Goal: Information Seeking & Learning: Find contact information

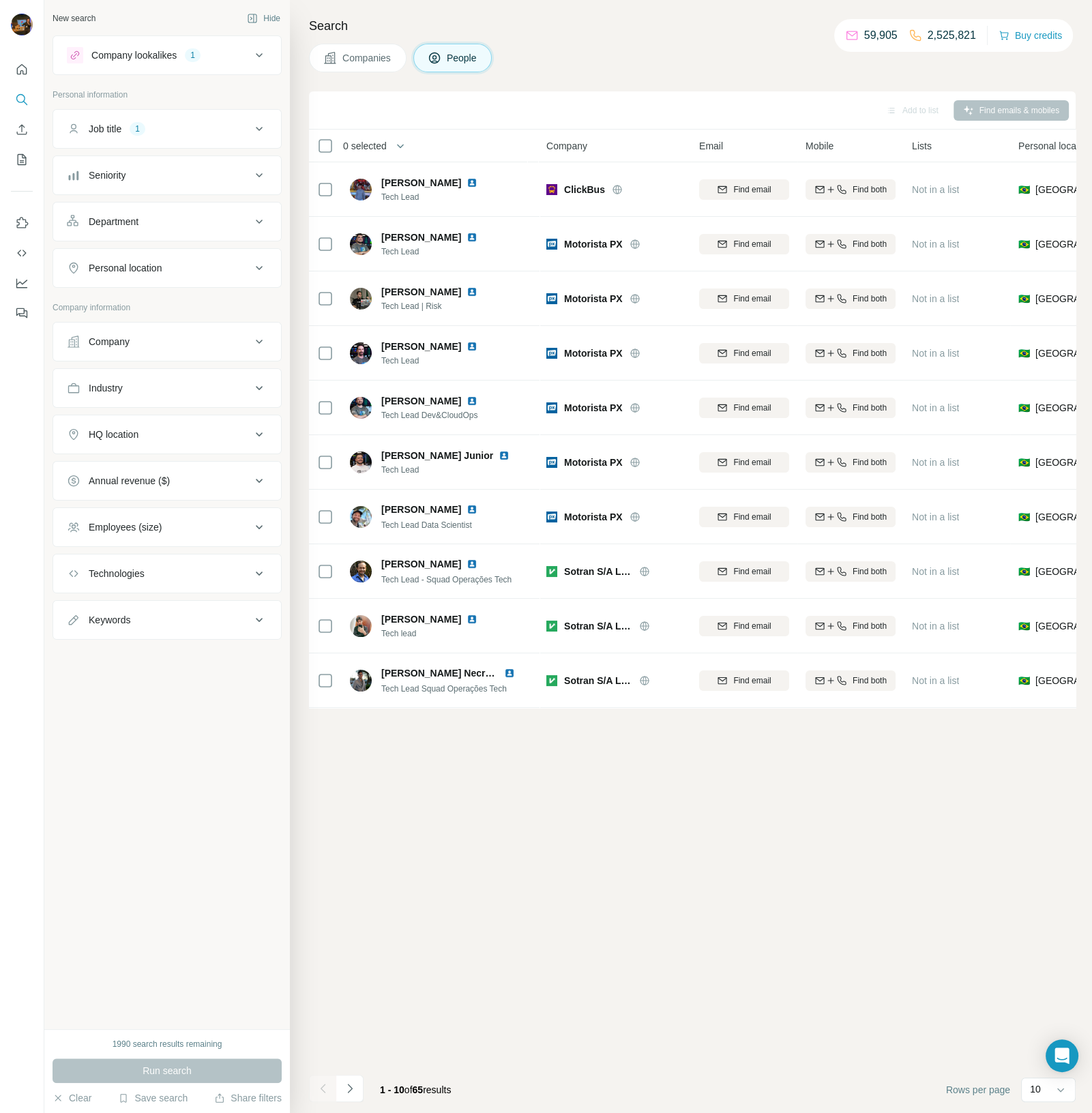
click at [163, 57] on div "Company lookalikes" at bounding box center [134, 55] width 85 height 13
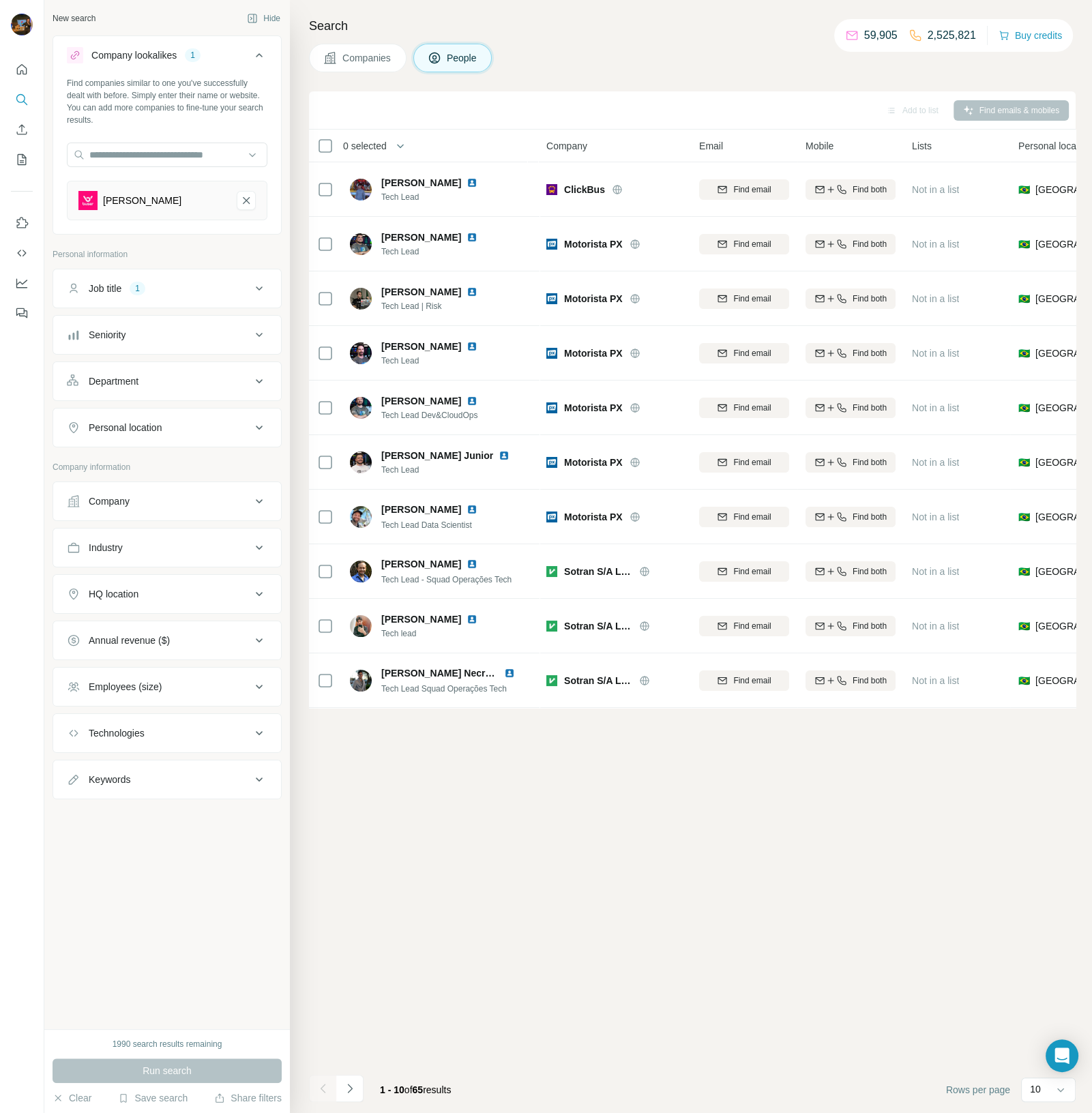
click at [186, 297] on button "Job title 1" at bounding box center [167, 288] width 228 height 33
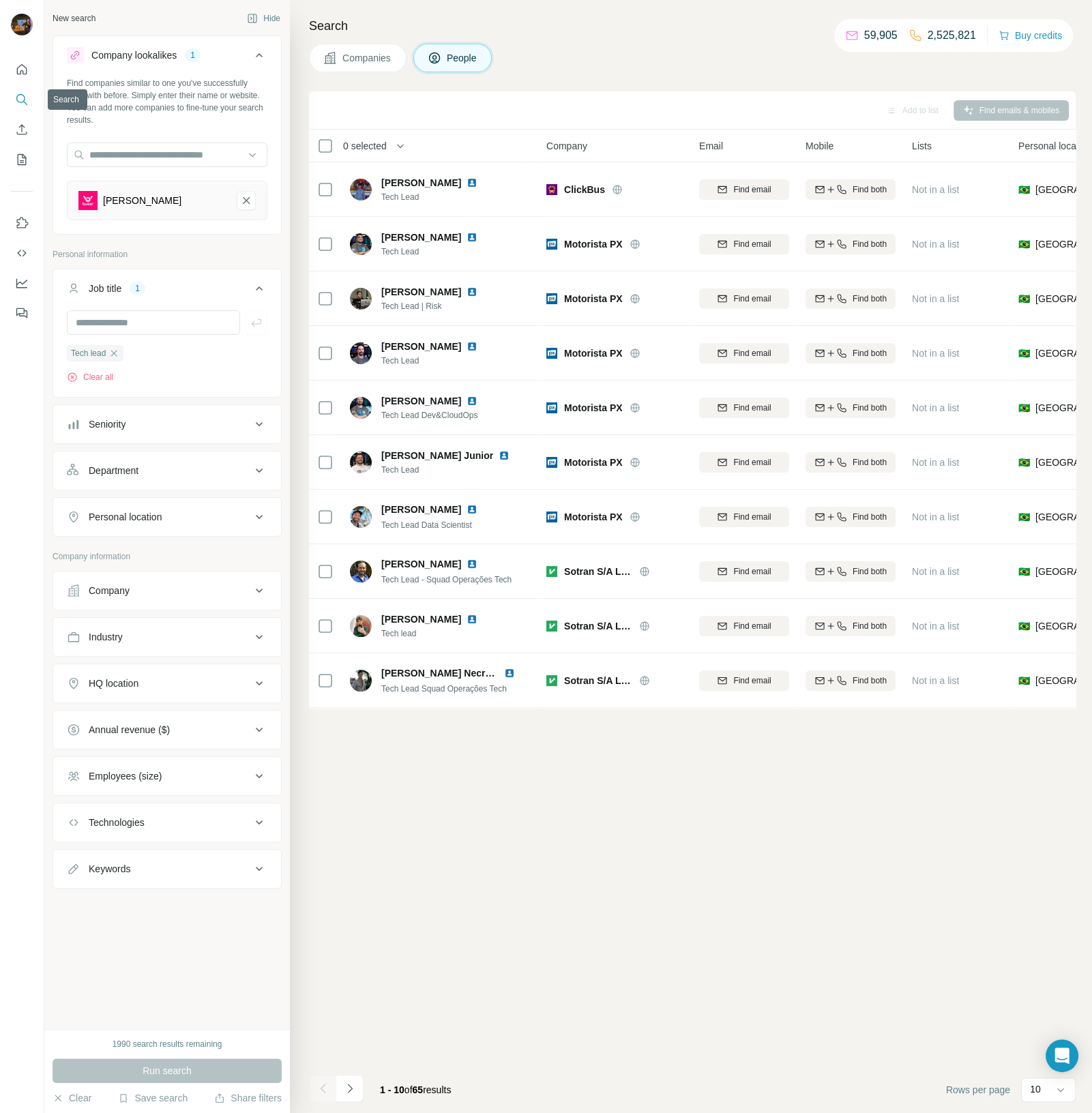
click at [16, 103] on icon "Search" at bounding box center [22, 99] width 13 height 13
click at [78, 17] on div "New search" at bounding box center [74, 18] width 43 height 12
click at [364, 66] on button "Companies" at bounding box center [357, 57] width 97 height 28
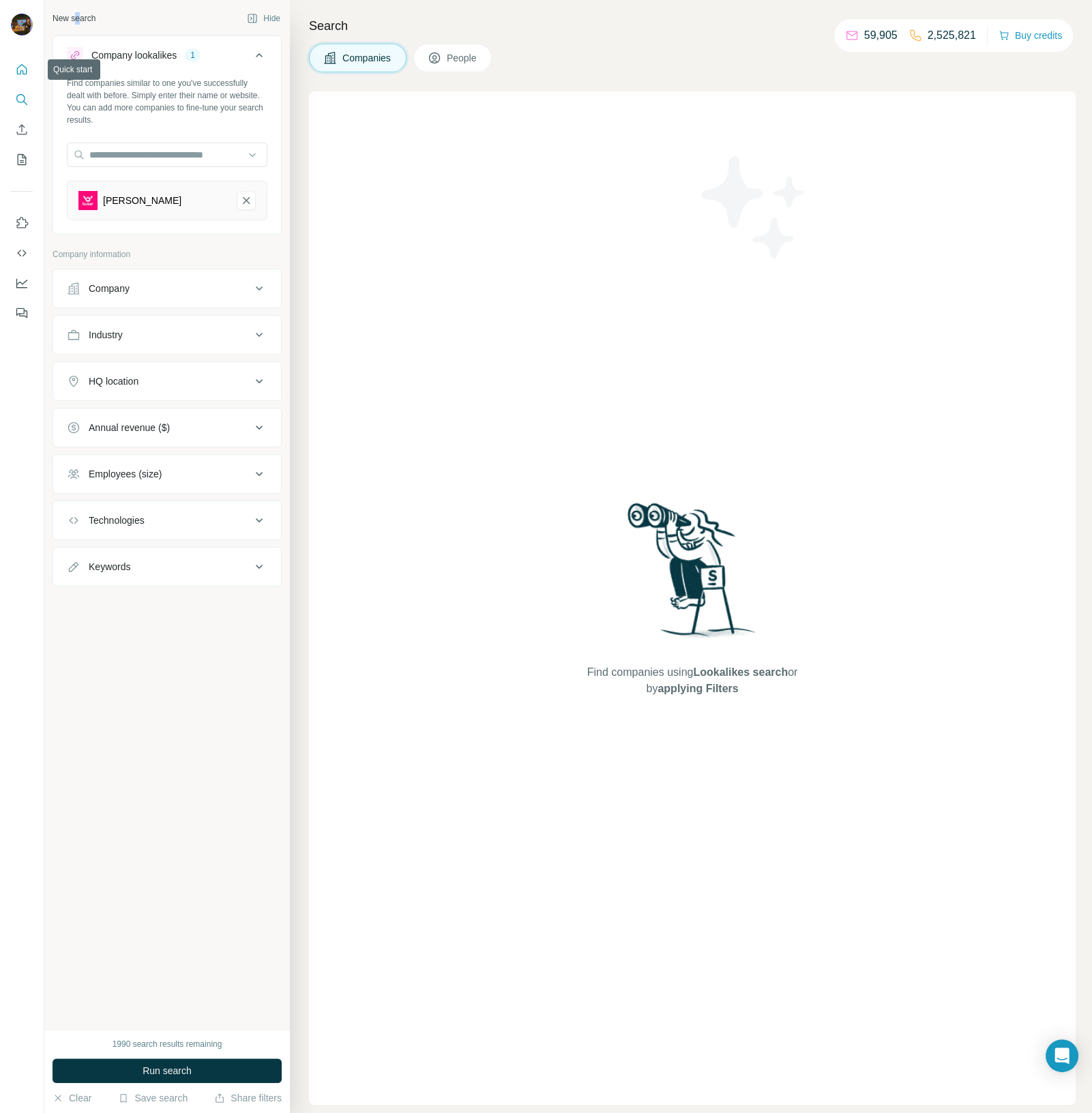
click at [13, 65] on button "Quick start" at bounding box center [22, 70] width 22 height 25
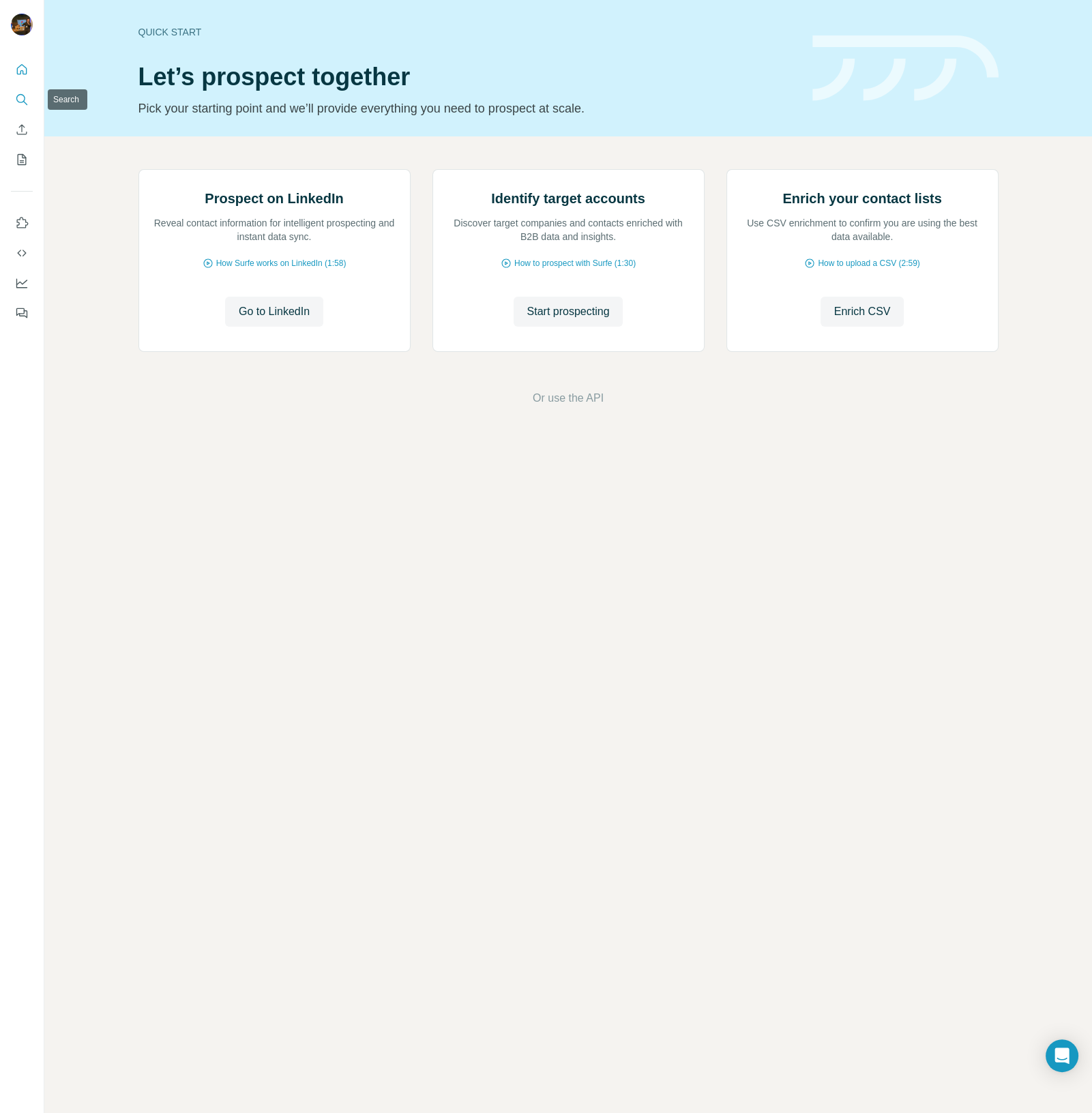
click at [16, 100] on icon "Search" at bounding box center [20, 98] width 8 height 8
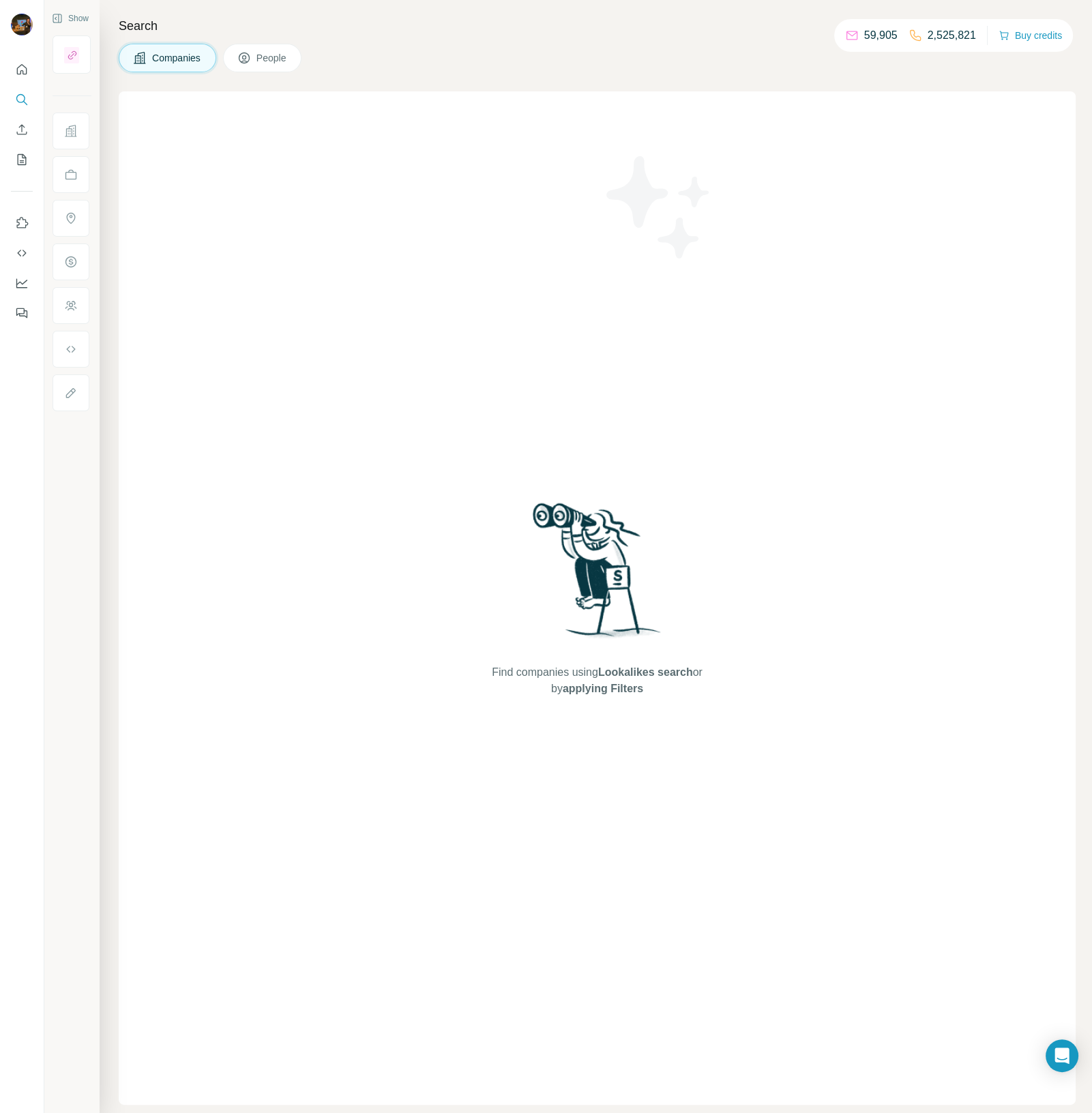
click at [269, 64] on span "People" at bounding box center [271, 57] width 31 height 13
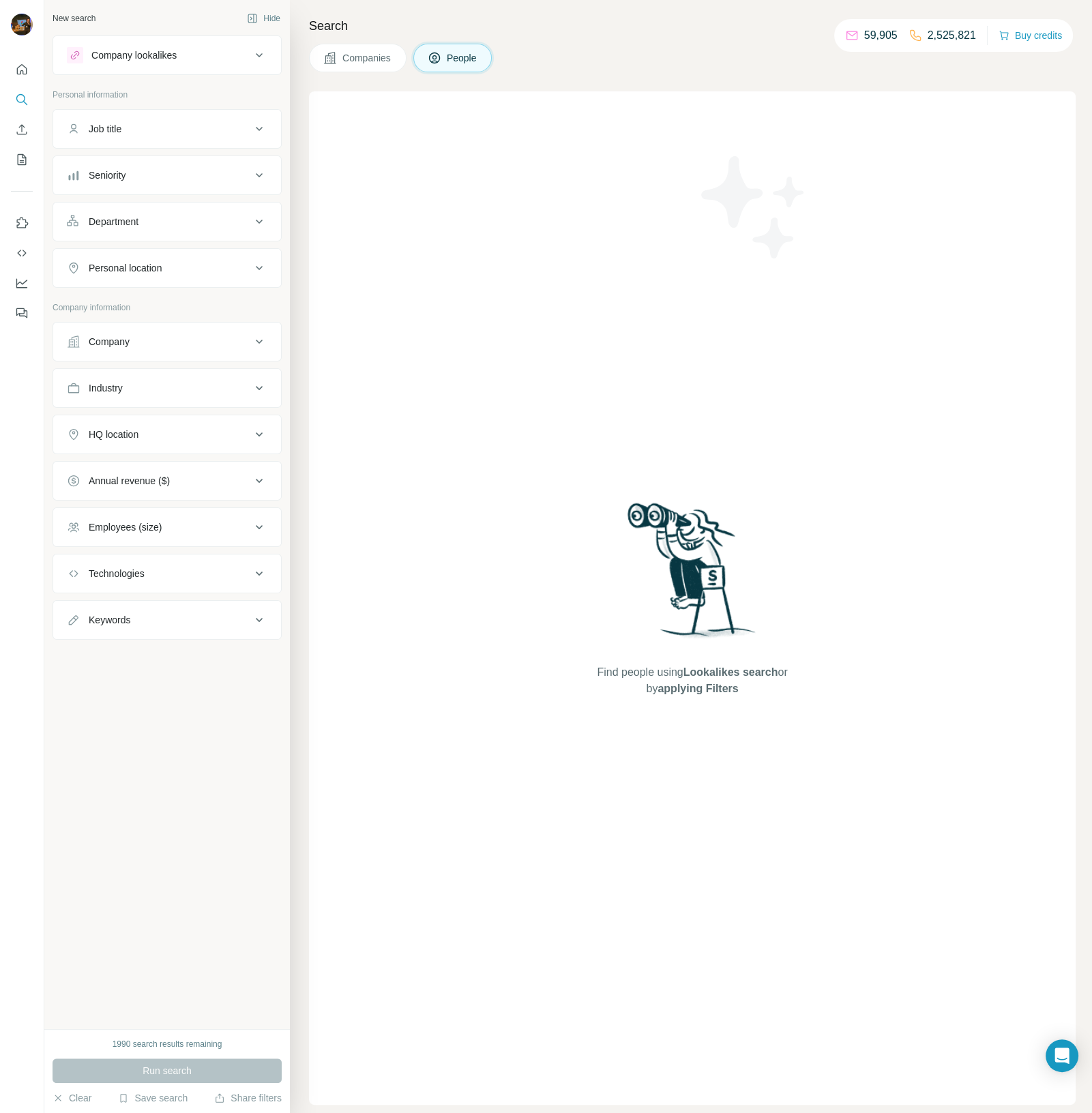
click at [153, 264] on div "Personal location" at bounding box center [124, 268] width 73 height 13
click at [147, 226] on div "Department" at bounding box center [158, 221] width 184 height 13
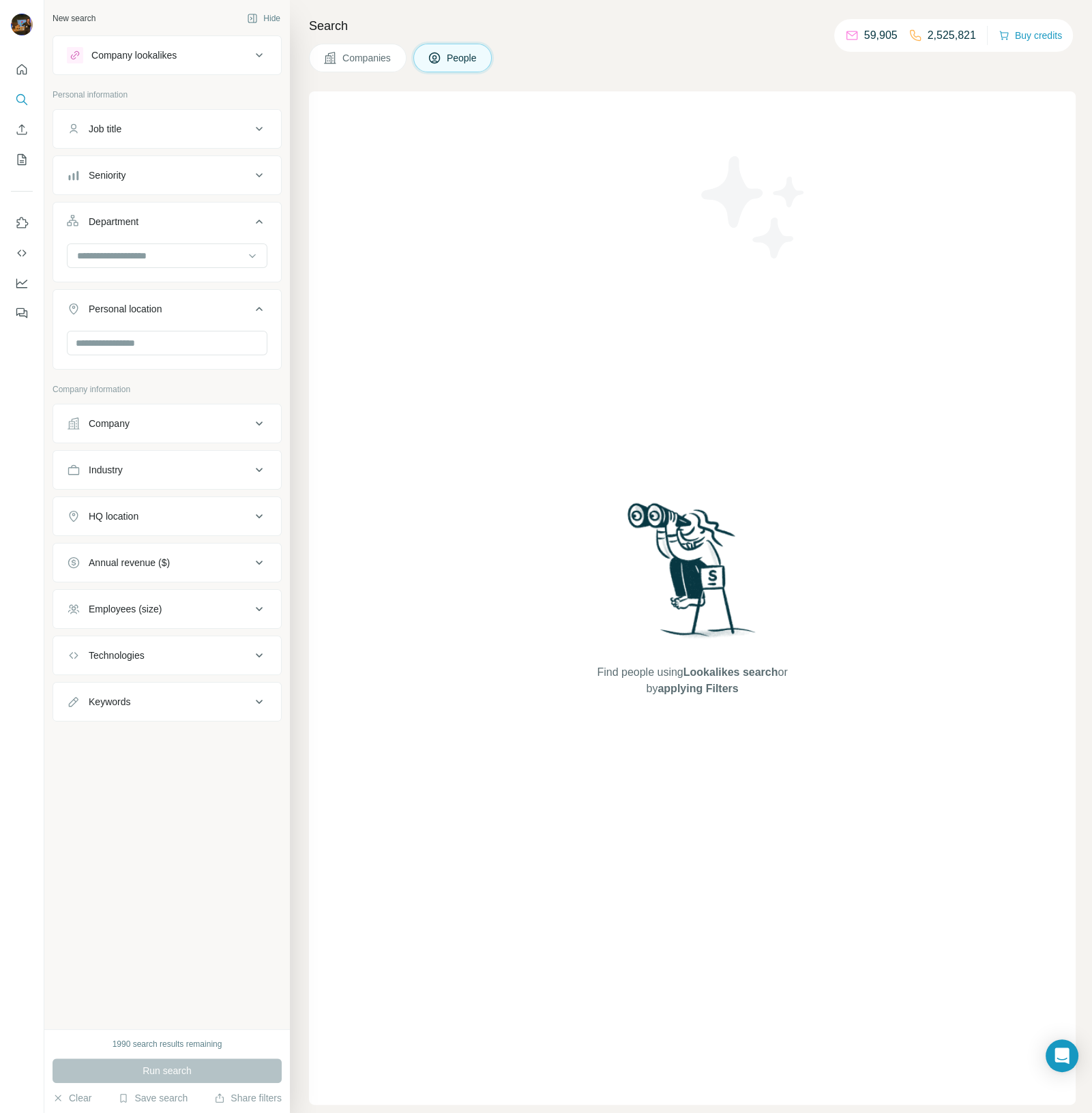
click at [144, 190] on button "Seniority" at bounding box center [167, 175] width 228 height 33
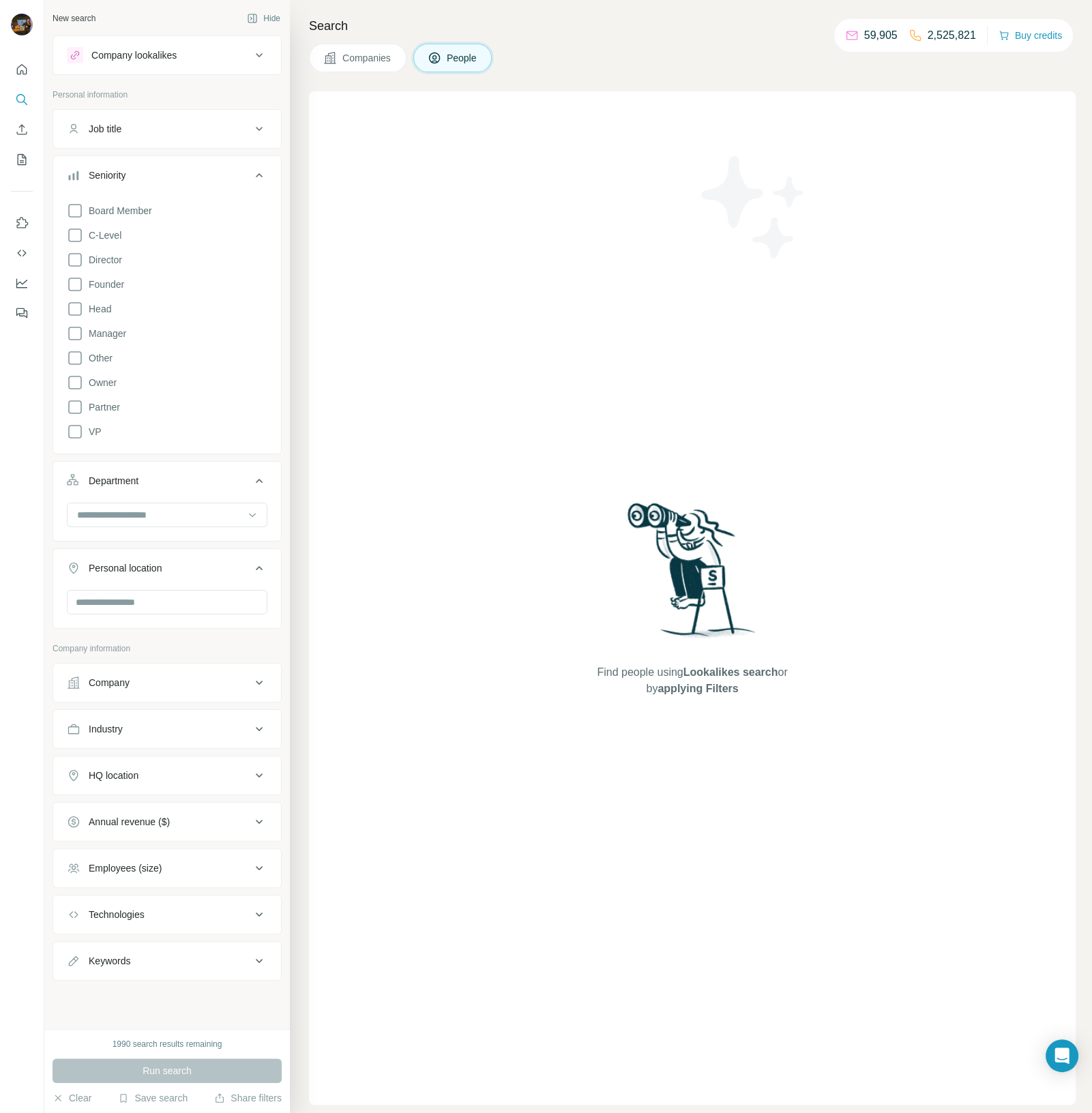
click at [122, 128] on div "Job title" at bounding box center [105, 129] width 33 height 13
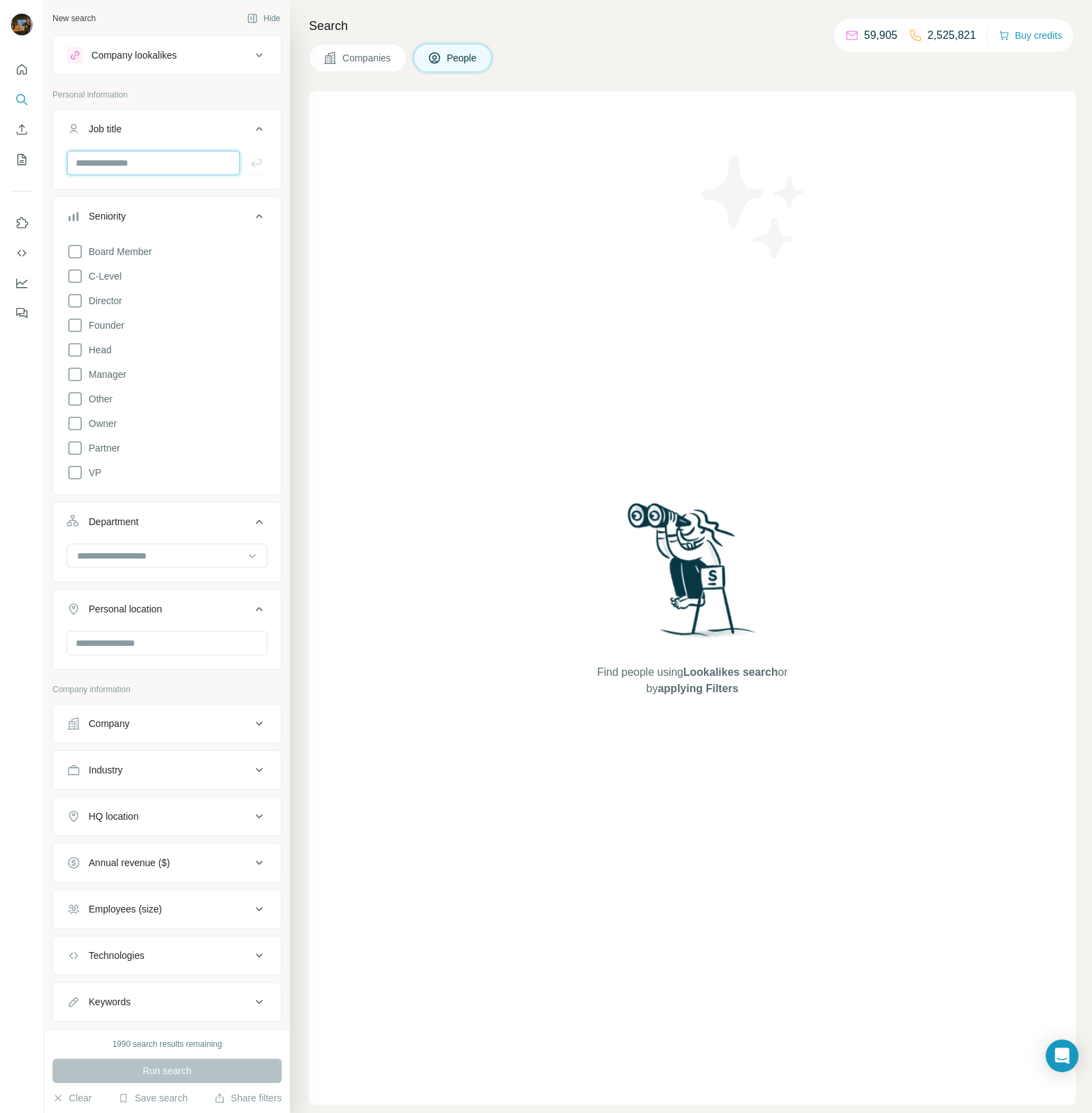
click at [129, 162] on input "text" at bounding box center [154, 163] width 173 height 25
type input "*********"
click at [251, 169] on icon "button" at bounding box center [256, 163] width 13 height 13
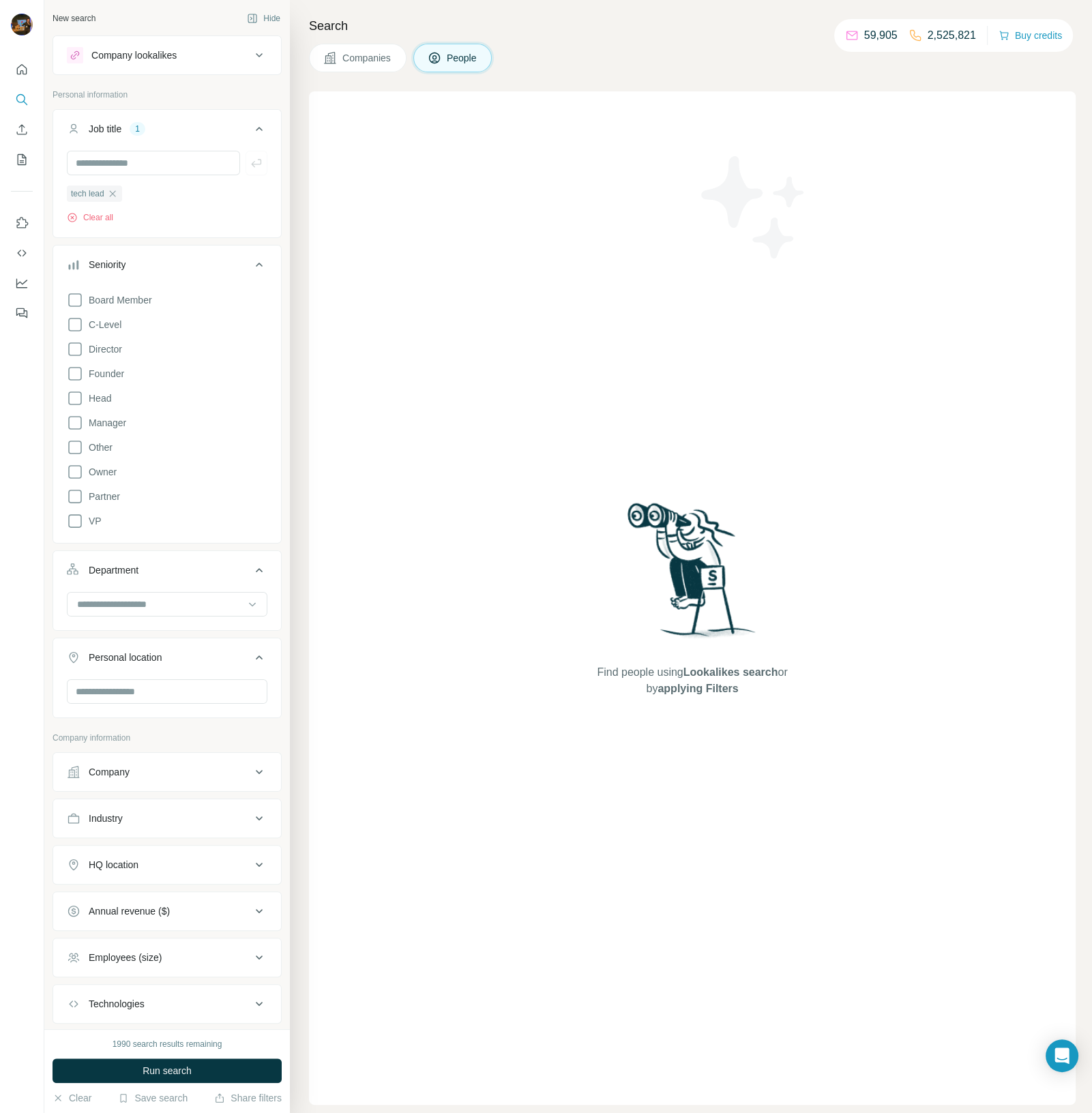
click at [127, 773] on div "Company" at bounding box center [108, 772] width 41 height 13
click at [105, 830] on input "text" at bounding box center [167, 832] width 201 height 25
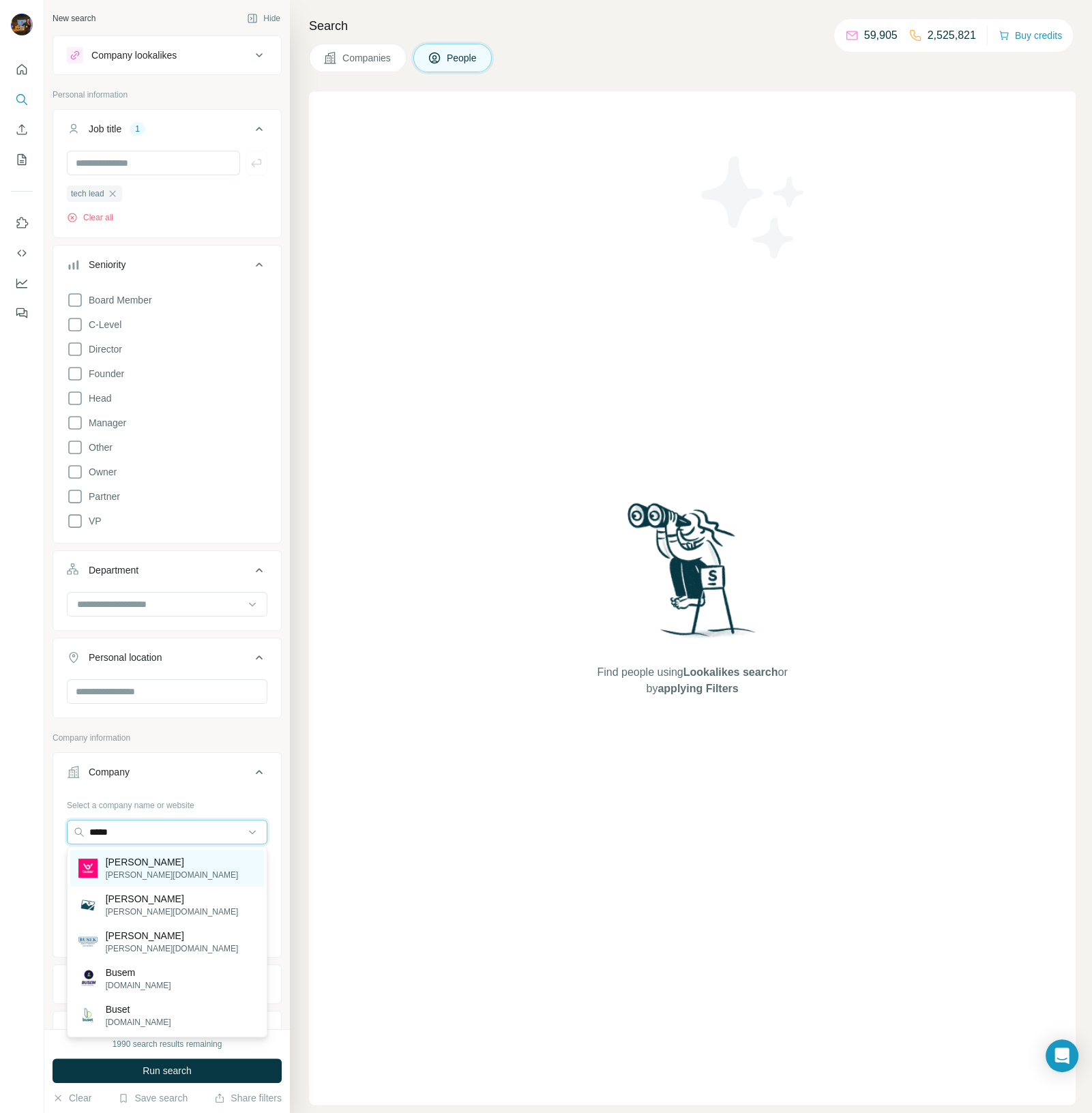
type input "*****"
click at [142, 872] on p "[PERSON_NAME][DOMAIN_NAME]" at bounding box center [171, 875] width 133 height 12
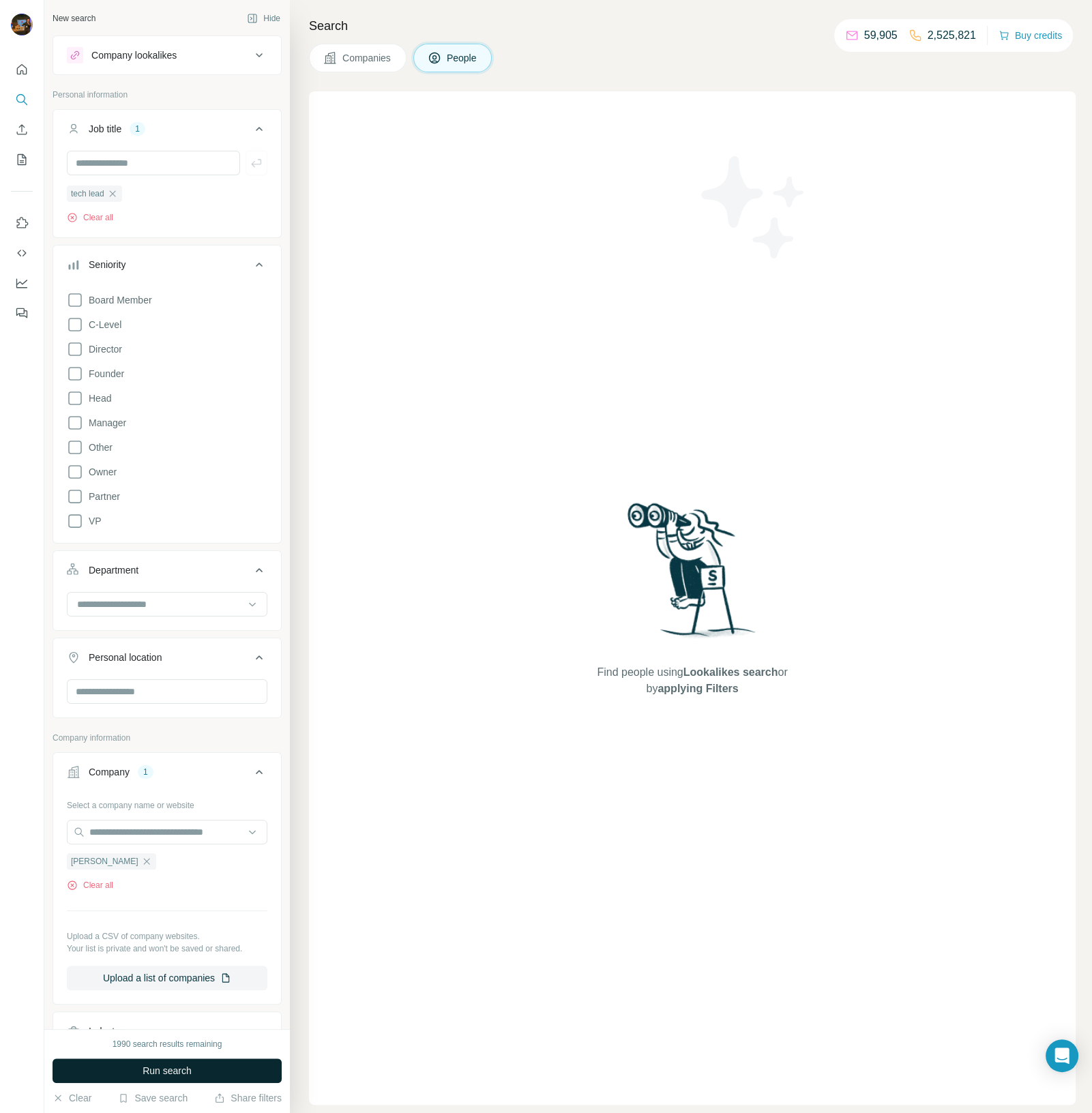
click at [178, 1072] on span "Run search" at bounding box center [167, 1071] width 49 height 13
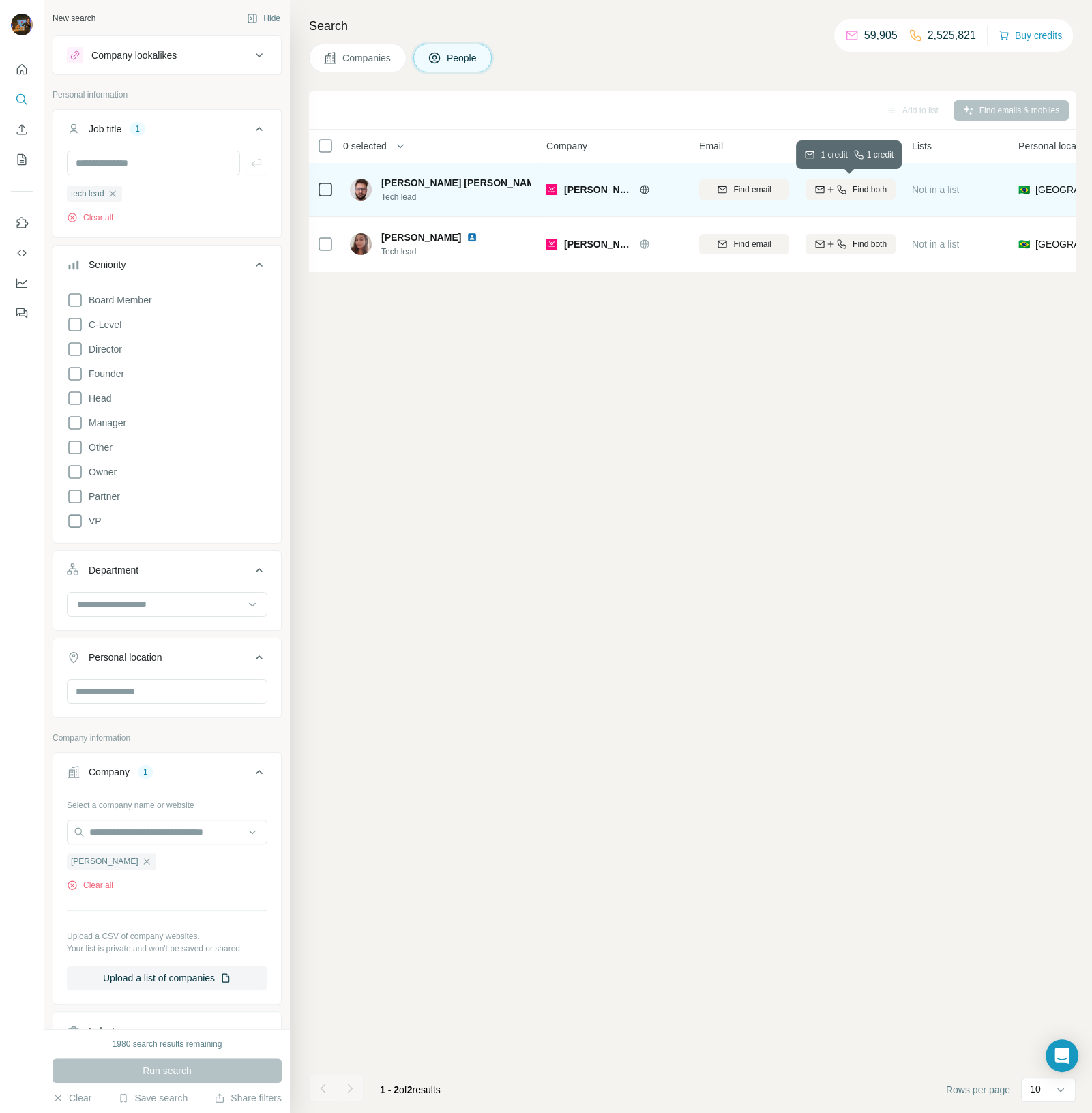
click at [869, 189] on span "Find both" at bounding box center [870, 189] width 34 height 12
click at [845, 151] on div "Mobile" at bounding box center [851, 145] width 90 height 16
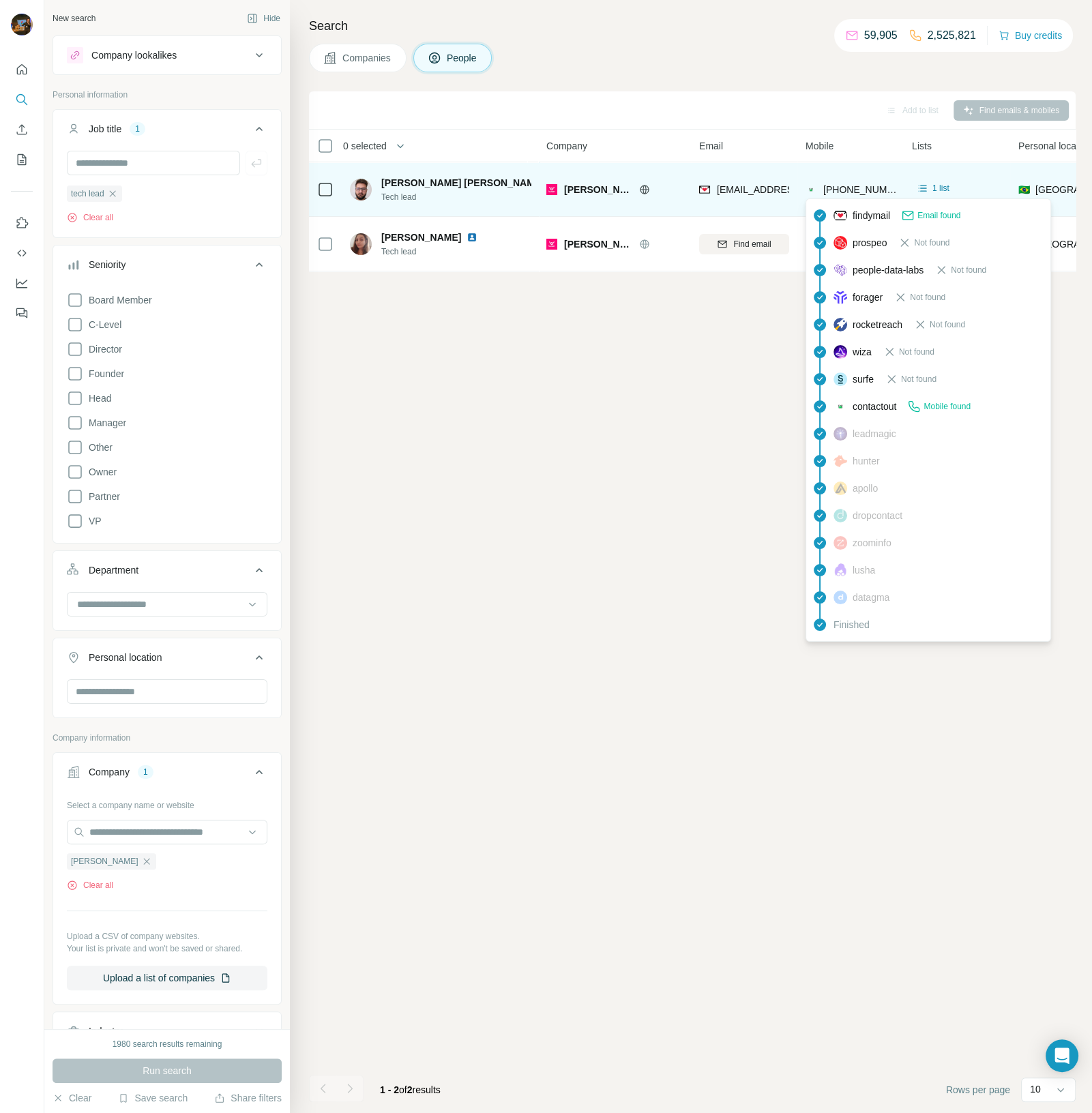
click at [856, 186] on span "[PHONE_NUMBER]" at bounding box center [865, 189] width 86 height 11
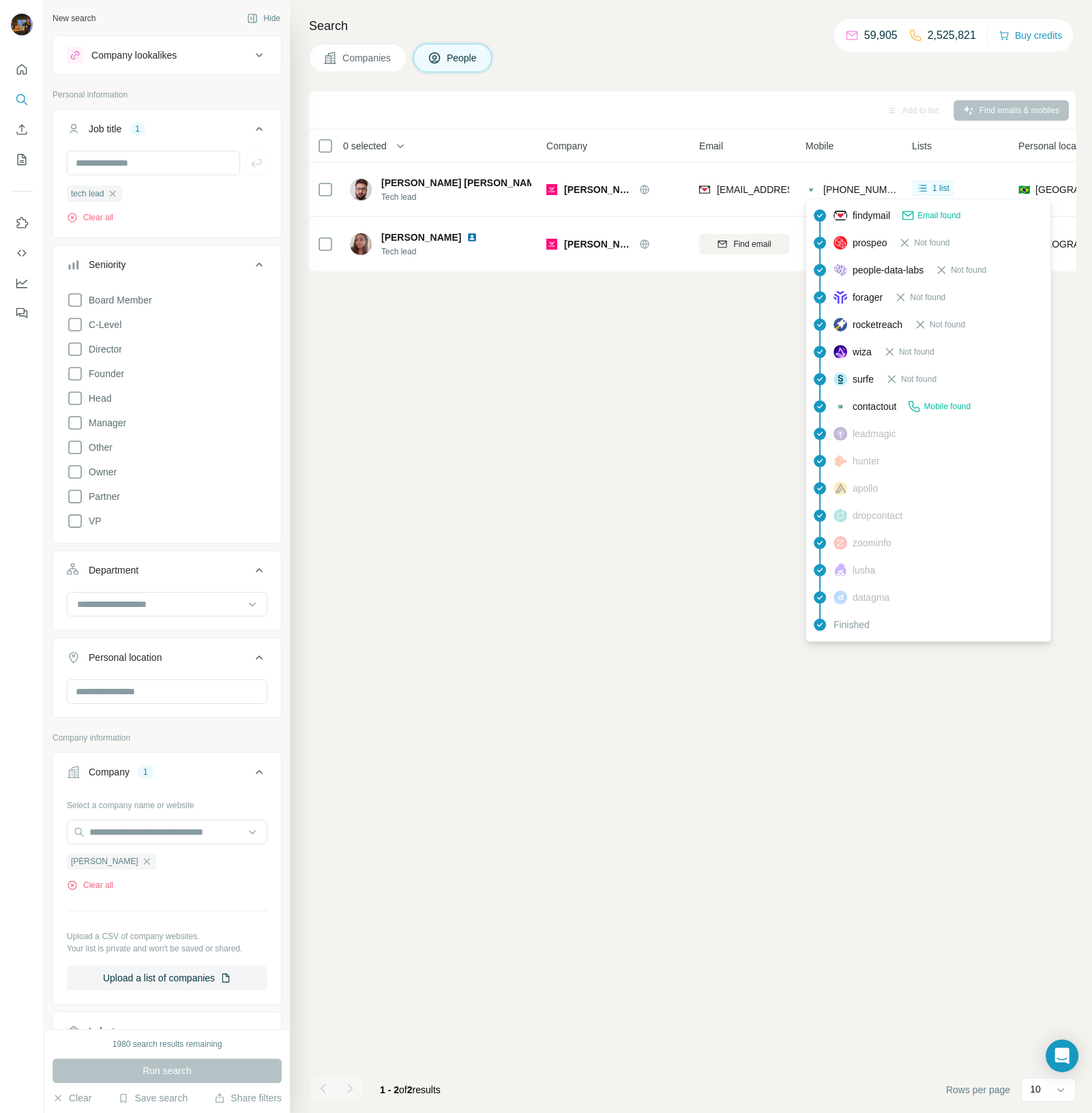
click at [836, 440] on div "leadmagic" at bounding box center [927, 434] width 238 height 27
drag, startPoint x: 830, startPoint y: 195, endPoint x: 568, endPoint y: 323, distance: 291.6
click at [694, 349] on div "Add to list Find emails & mobiles 0 selected People Company Email Mobile Lists …" at bounding box center [692, 602] width 766 height 1022
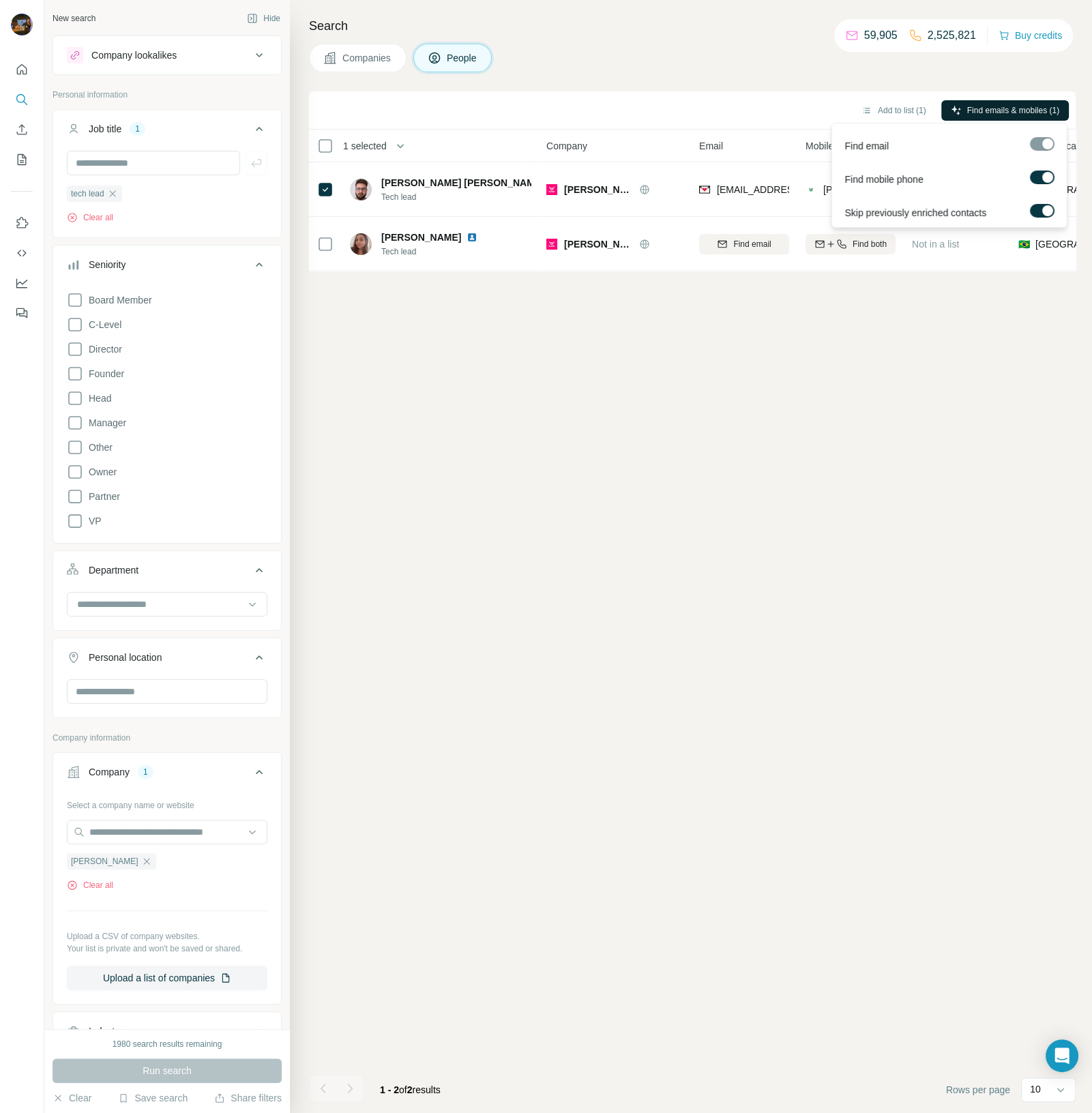
click at [1005, 112] on span "Find emails & mobiles (1)" at bounding box center [1013, 110] width 92 height 12
click at [986, 117] on button "Find emails & mobiles (1)" at bounding box center [1004, 110] width 127 height 21
drag, startPoint x: 781, startPoint y: 103, endPoint x: 857, endPoint y: 144, distance: 86.4
click at [780, 103] on div "Add to list (1) Find emails & mobiles (1)" at bounding box center [692, 109] width 753 height 24
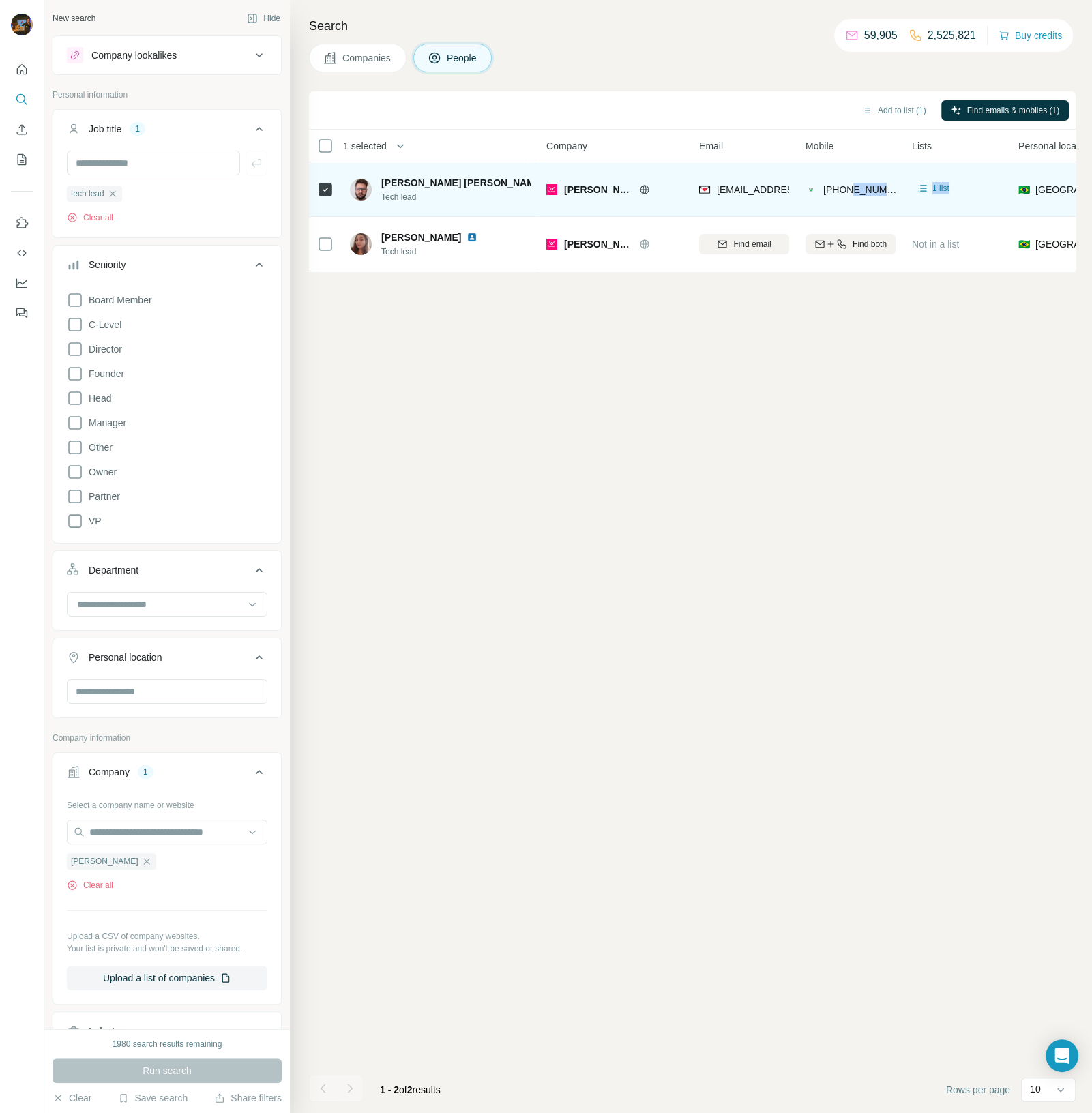
drag, startPoint x: 963, startPoint y: 188, endPoint x: 853, endPoint y: 184, distance: 110.1
click at [0, 0] on tr "[PERSON_NAME] [PERSON_NAME] Tech lead Buser [EMAIL_ADDRESS][PERSON_NAME][PERSON…" at bounding box center [0, 0] width 0 height 0
click at [416, 181] on span "[PERSON_NAME] [PERSON_NAME]" at bounding box center [462, 183] width 163 height 13
drag, startPoint x: 365, startPoint y: 181, endPoint x: 432, endPoint y: 193, distance: 68.1
click at [365, 182] on img at bounding box center [360, 189] width 22 height 22
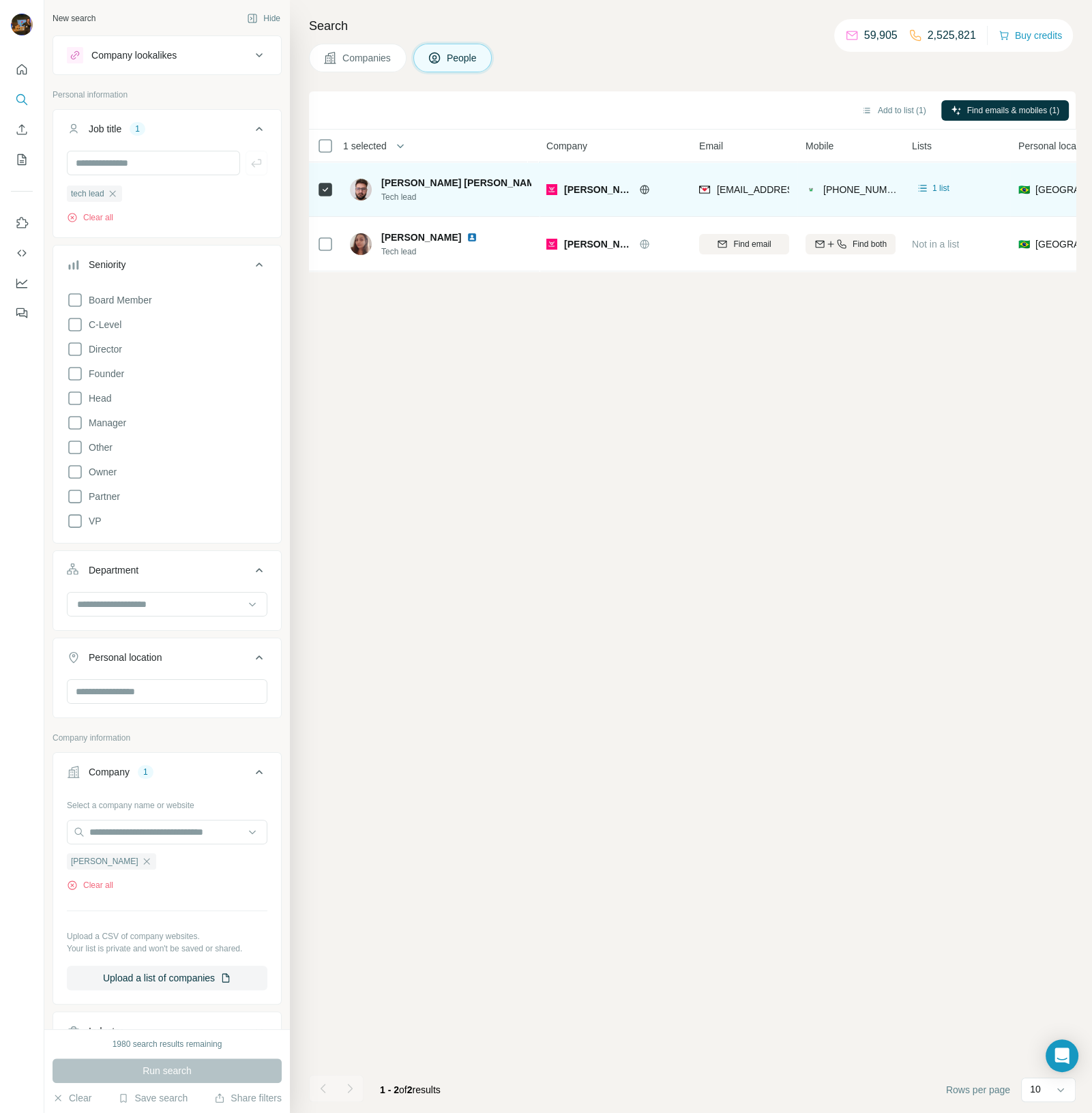
click at [549, 180] on img at bounding box center [555, 183] width 11 height 11
click at [1062, 190] on div "🇧🇷 [GEOGRAPHIC_DATA]" at bounding box center [1063, 189] width 90 height 38
drag, startPoint x: 1072, startPoint y: 185, endPoint x: 1053, endPoint y: 176, distance: 21.0
click at [1070, 186] on div "🇧🇷 [GEOGRAPHIC_DATA]" at bounding box center [1063, 189] width 90 height 38
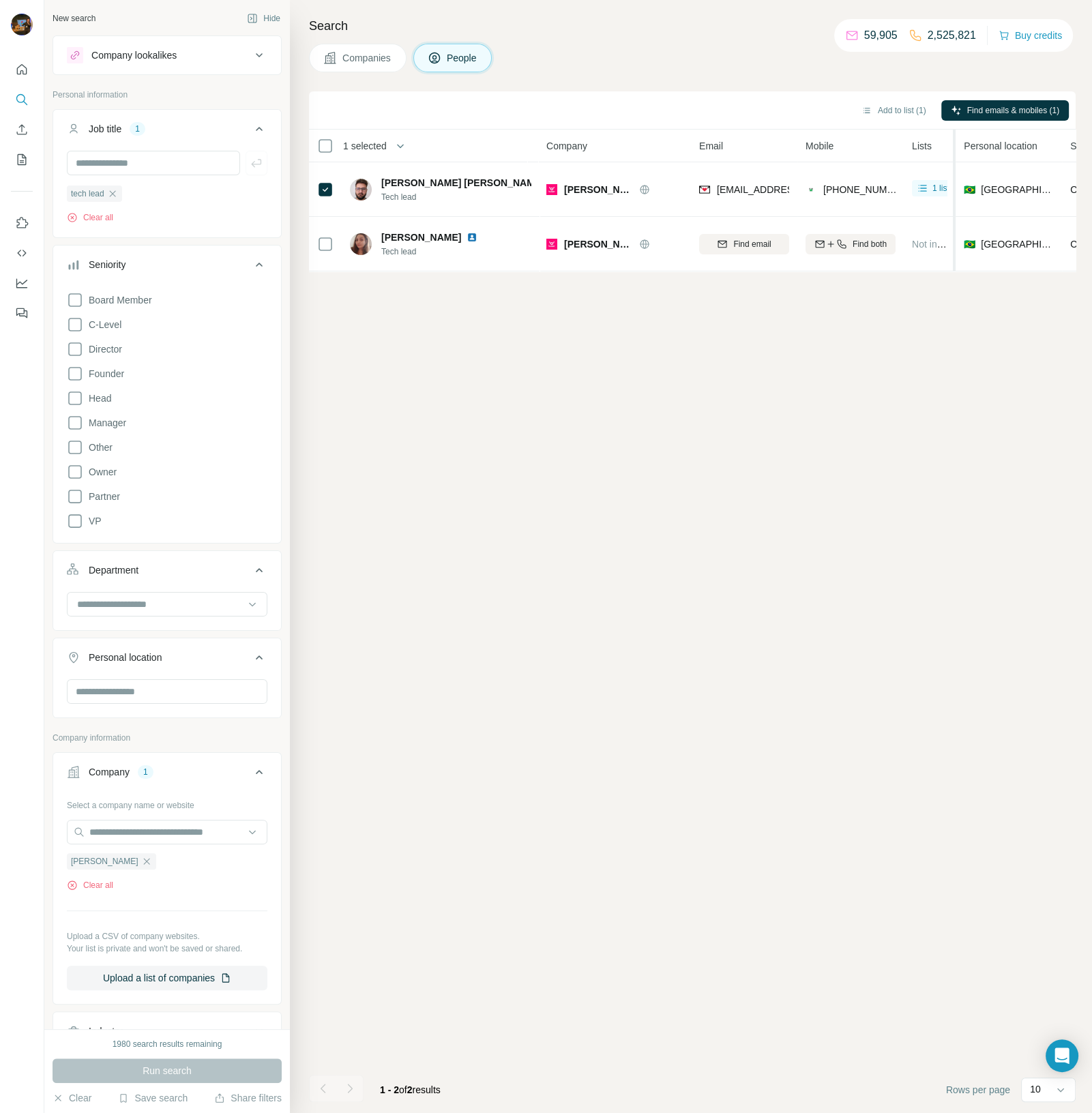
drag, startPoint x: 1007, startPoint y: 147, endPoint x: 957, endPoint y: 139, distance: 50.6
click at [0, 0] on tr "1 selected People Company Email Mobile Lists Personal location Seniority Depart…" at bounding box center [0, 0] width 0 height 0
drag, startPoint x: 689, startPoint y: 144, endPoint x: 607, endPoint y: 142, distance: 82.0
click at [0, 0] on tr "1 selected People Company Email Mobile Lists Personal location Seniority Depart…" at bounding box center [0, 0] width 0 height 0
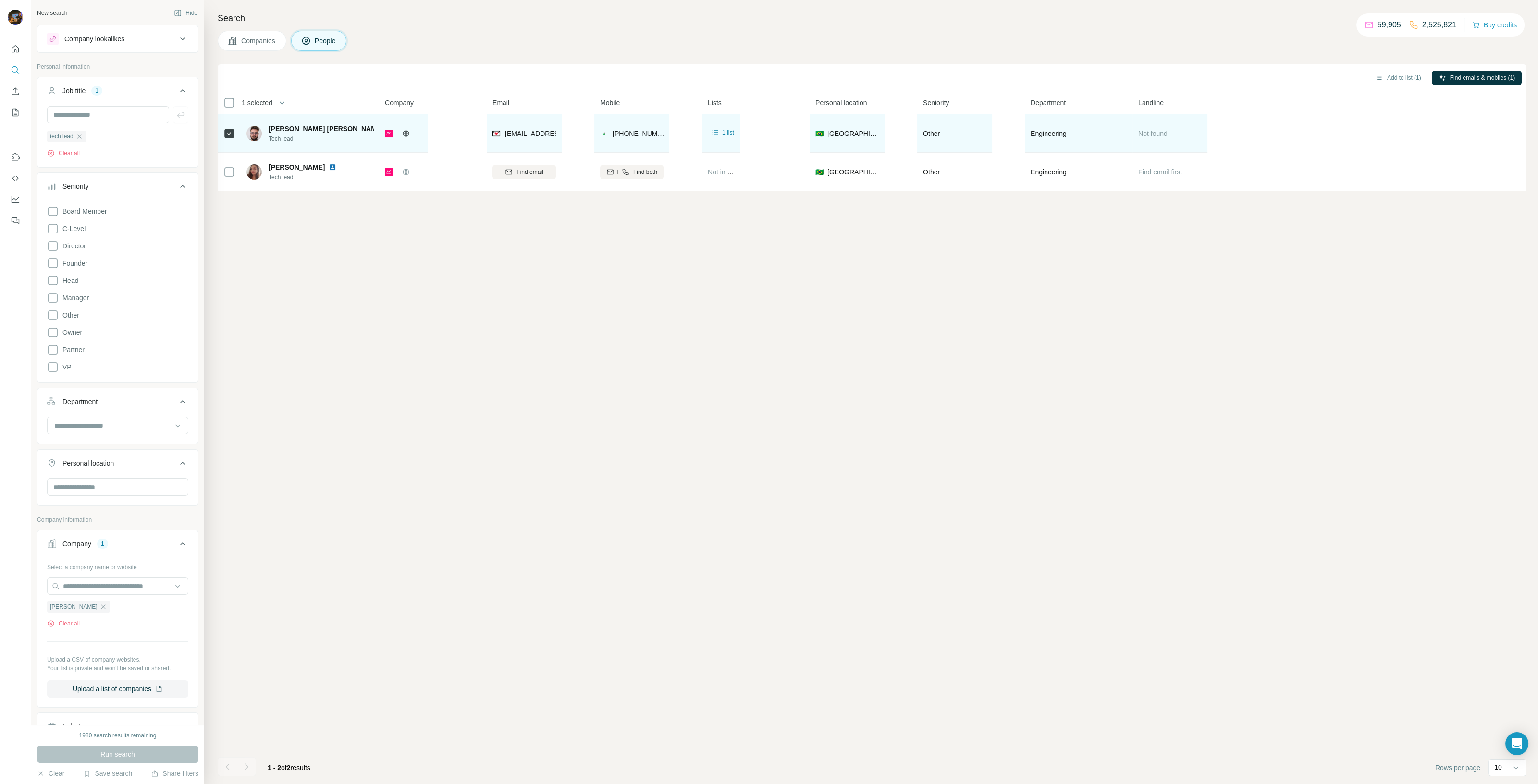
click at [769, 131] on span "Not found" at bounding box center [1153, 133] width 29 height 8
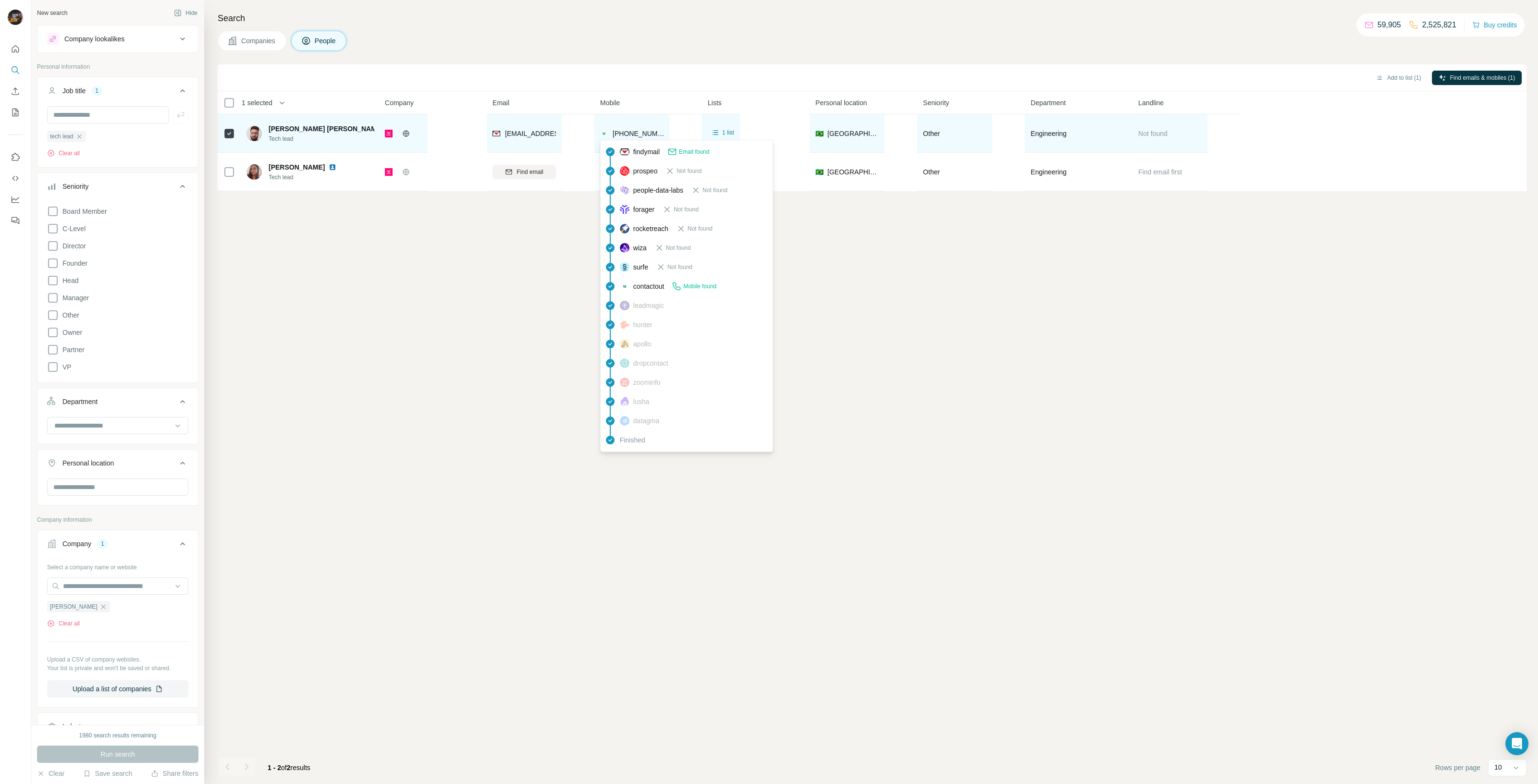
click at [644, 132] on span "[PHONE_NUMBER]" at bounding box center [643, 133] width 60 height 8
